Goal: Check status: Check status

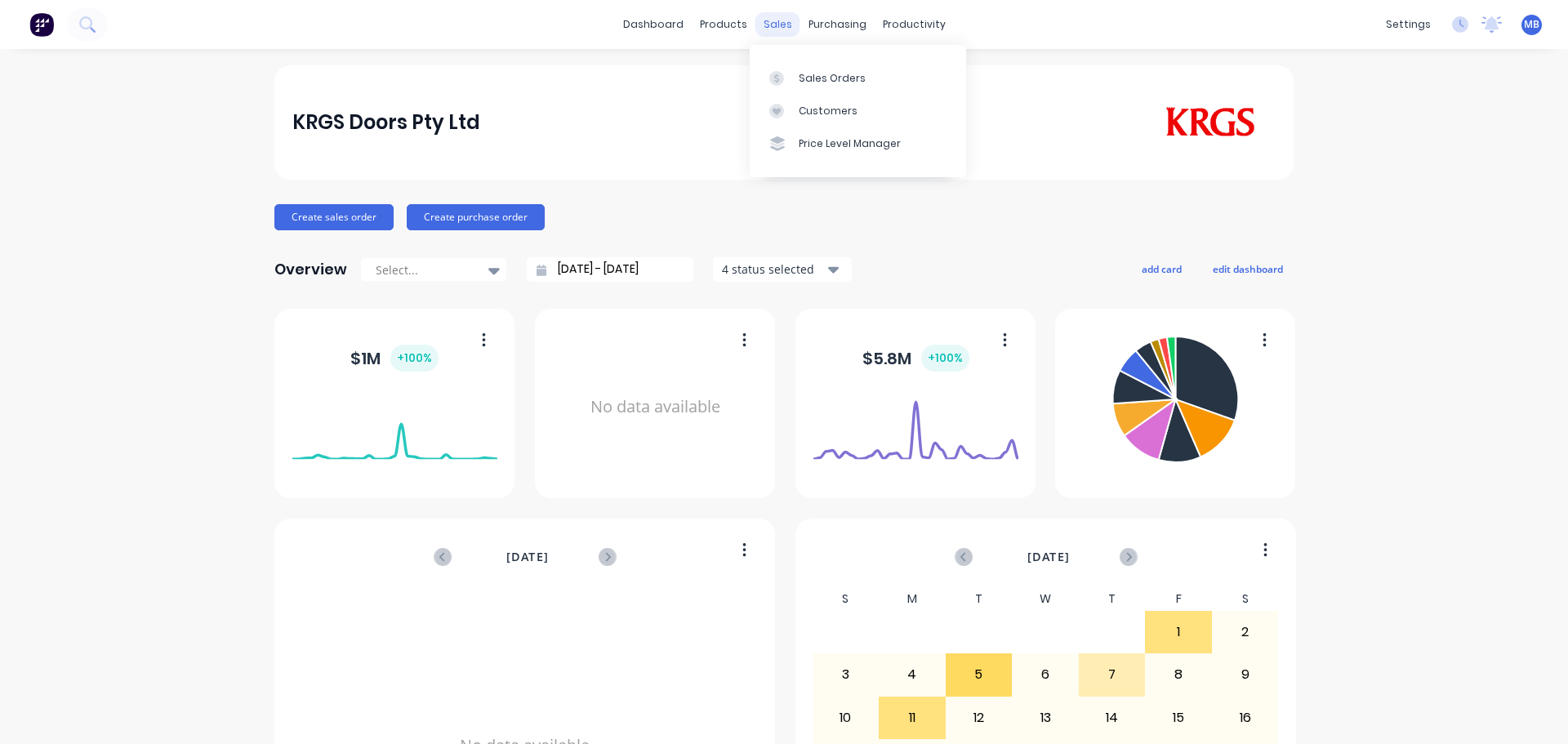
click at [767, 19] on div "sales" at bounding box center [778, 24] width 45 height 24
click at [814, 76] on div "Sales Orders" at bounding box center [832, 78] width 67 height 15
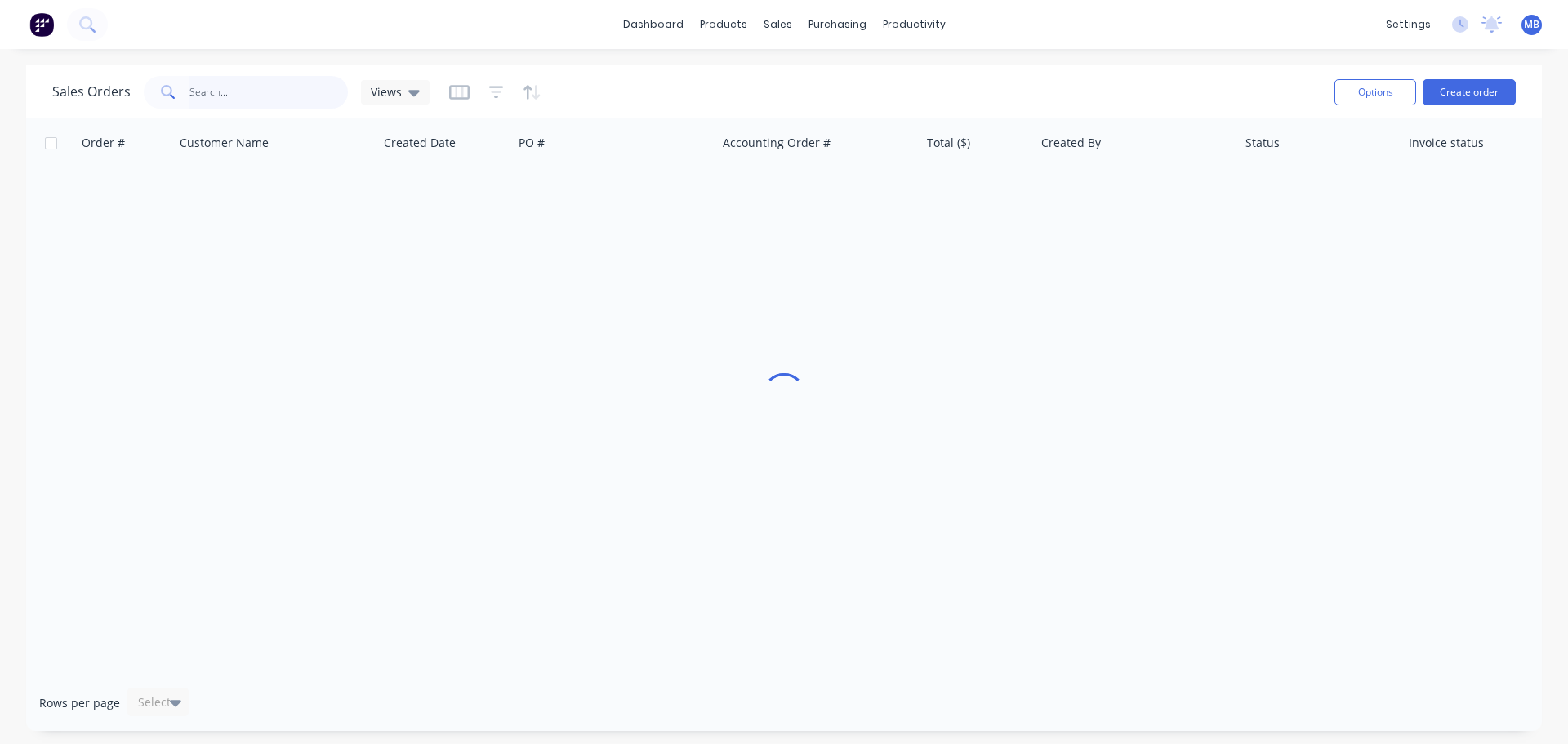
drag, startPoint x: 236, startPoint y: 93, endPoint x: 216, endPoint y: 96, distance: 20.2
click at [232, 95] on input "text" at bounding box center [269, 92] width 159 height 33
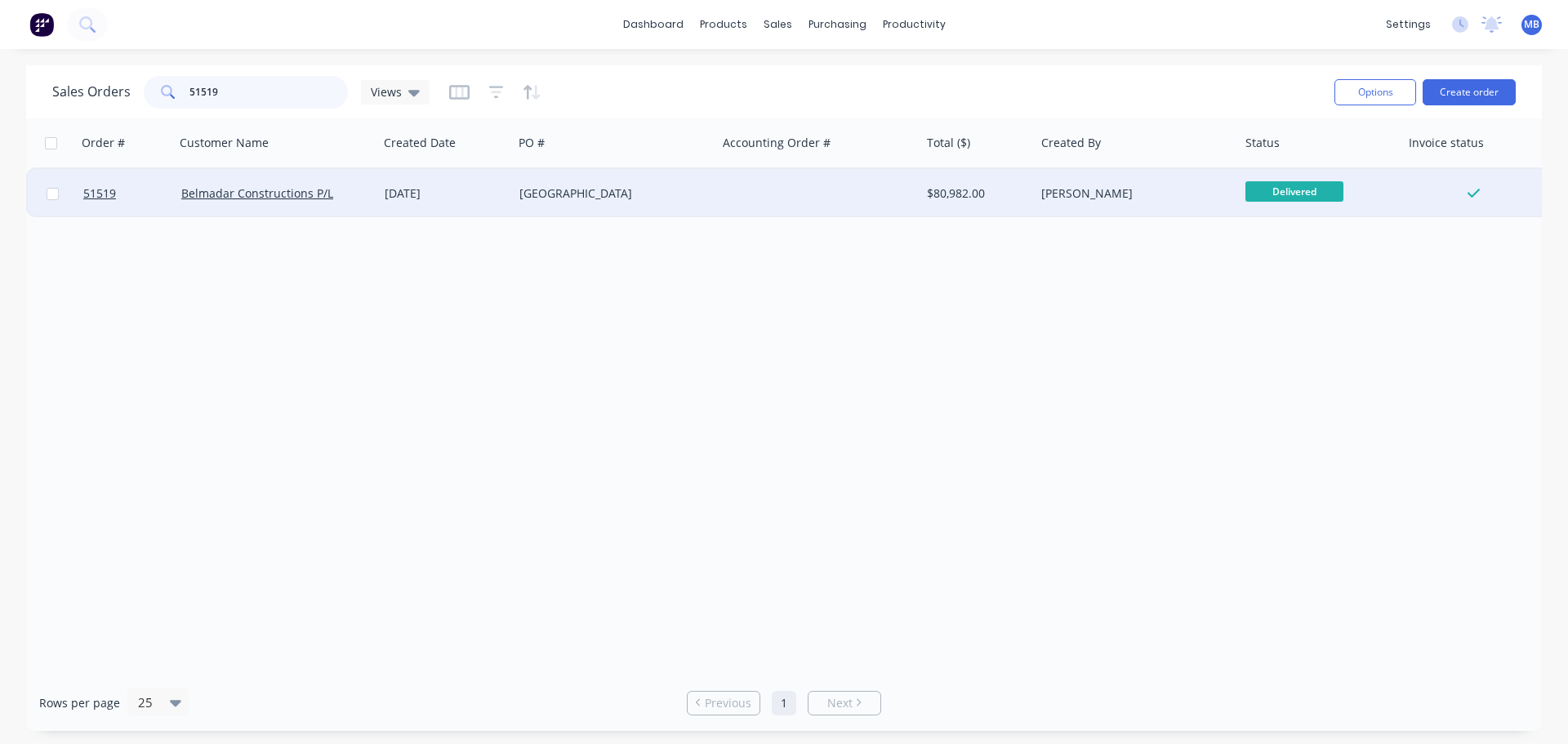
type input "51519"
click at [740, 184] on div at bounding box center [819, 194] width 204 height 49
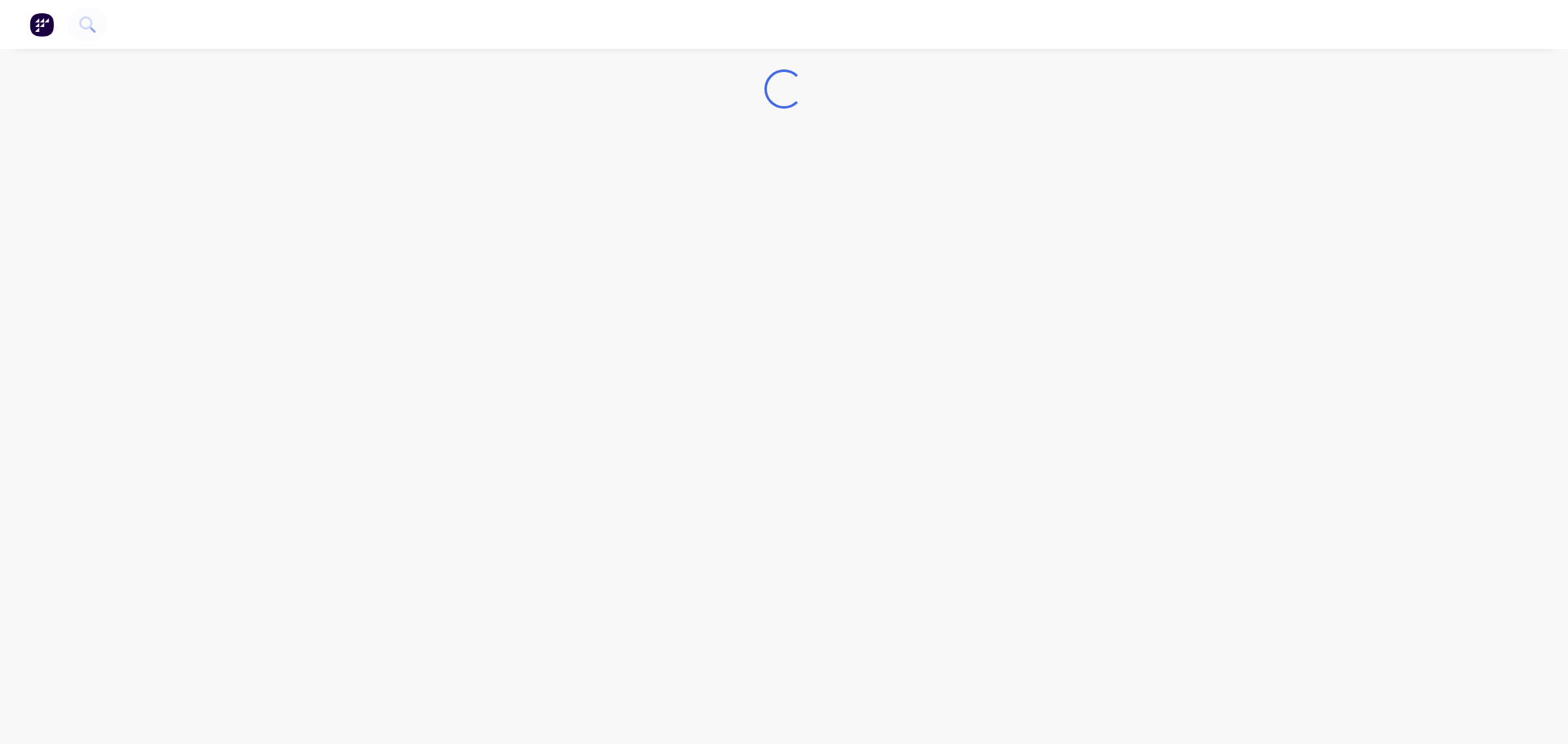
click at [740, 184] on div "Loading..." at bounding box center [784, 372] width 1568 height 744
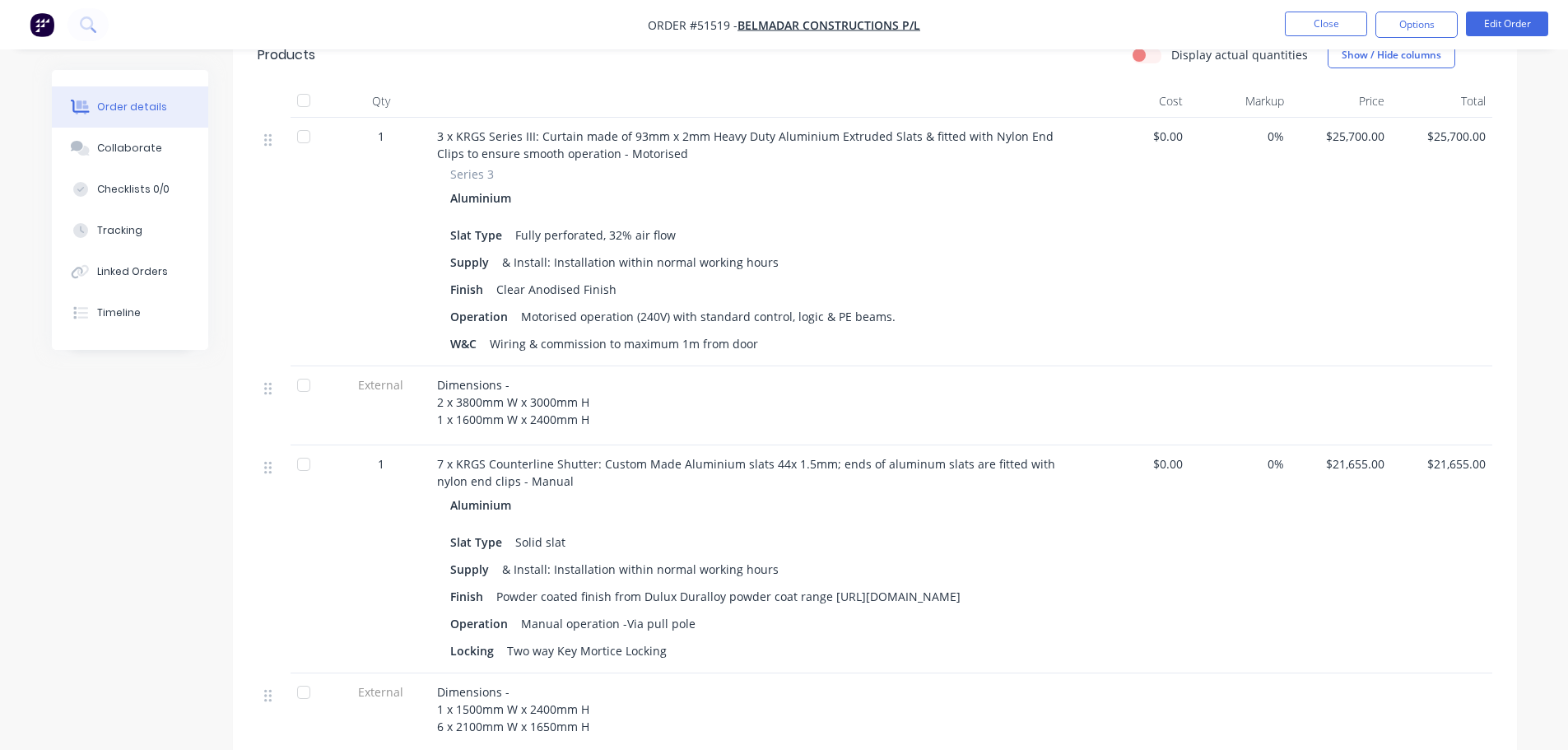
scroll to position [577, 0]
